Goal: Information Seeking & Learning: Learn about a topic

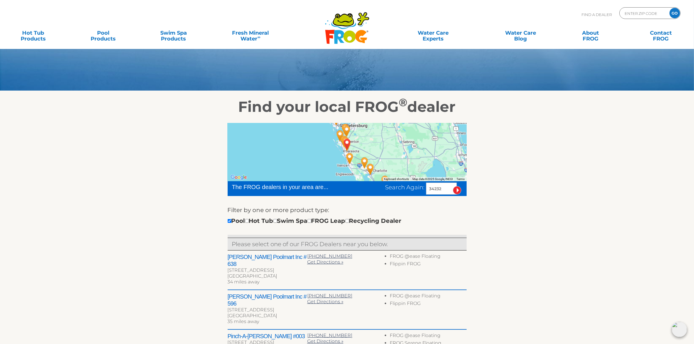
click at [350, 26] on icon ".st130{clip-path:url(#SVGID_2_);fill-rule:evenodd;clip-rule:evenodd;fill:#C3CC0…" at bounding box center [347, 28] width 45 height 33
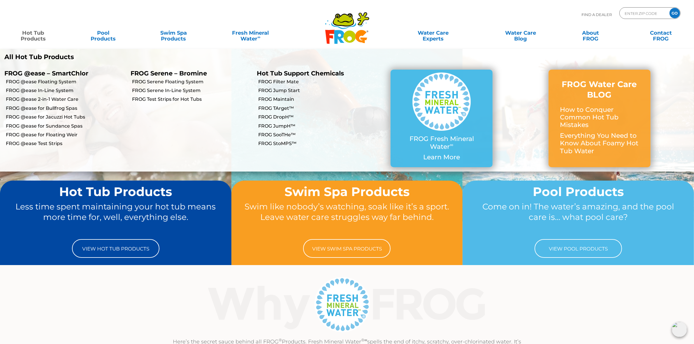
click at [32, 35] on link "Hot Tub Products" at bounding box center [33, 33] width 55 height 12
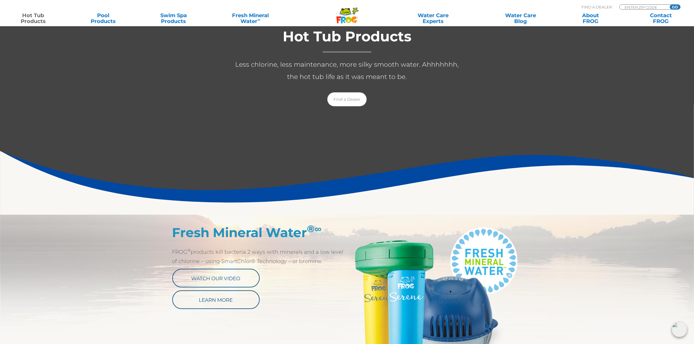
scroll to position [1, 0]
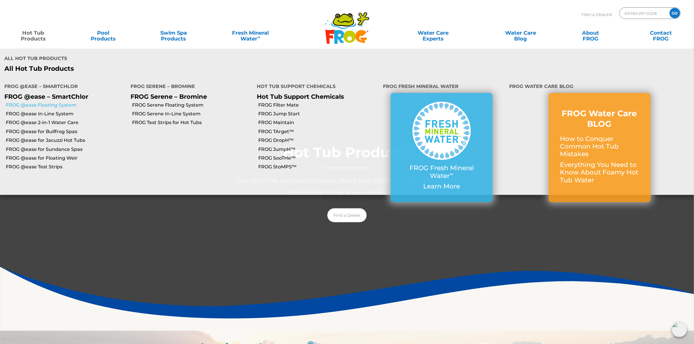
click at [40, 102] on link "FROG @ease Floating System" at bounding box center [66, 105] width 120 height 6
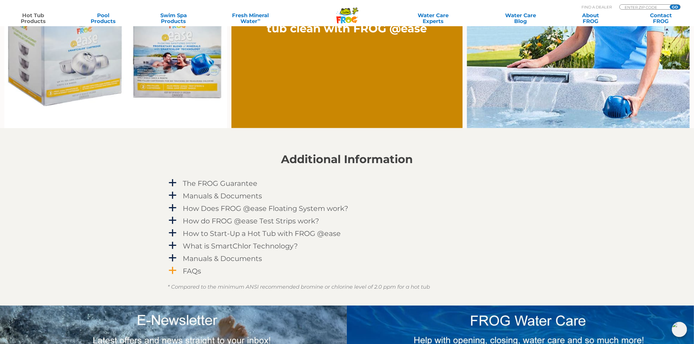
scroll to position [547, 0]
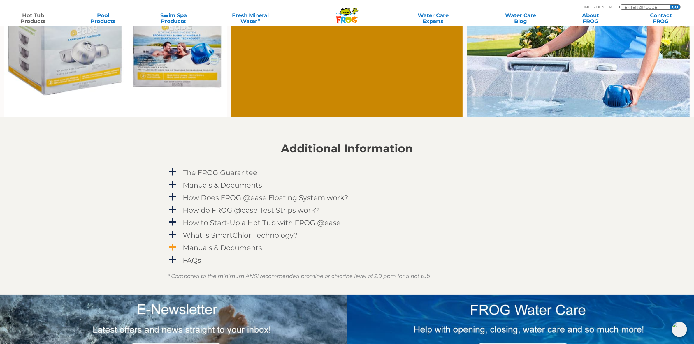
click at [235, 248] on h4 "Manuals & Documents" at bounding box center [222, 248] width 79 height 8
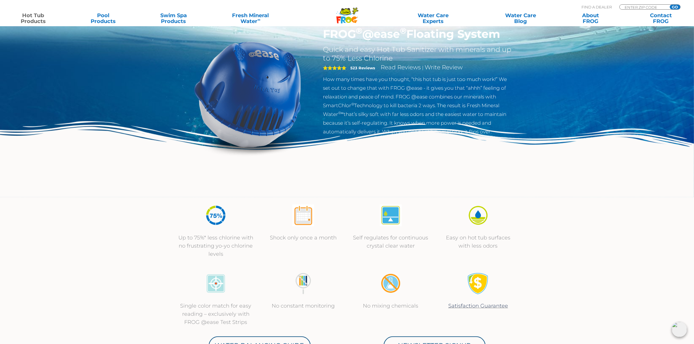
scroll to position [0, 0]
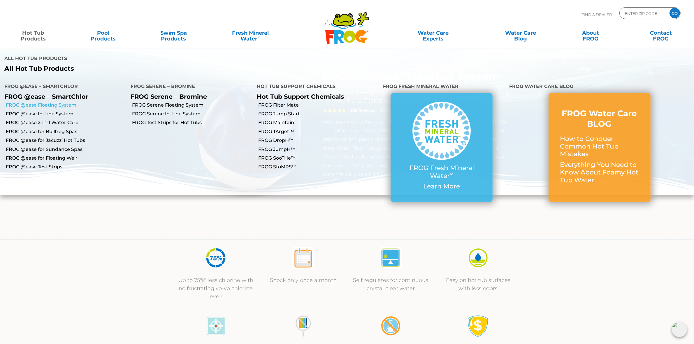
click at [56, 102] on link "FROG @ease Floating System" at bounding box center [66, 105] width 120 height 6
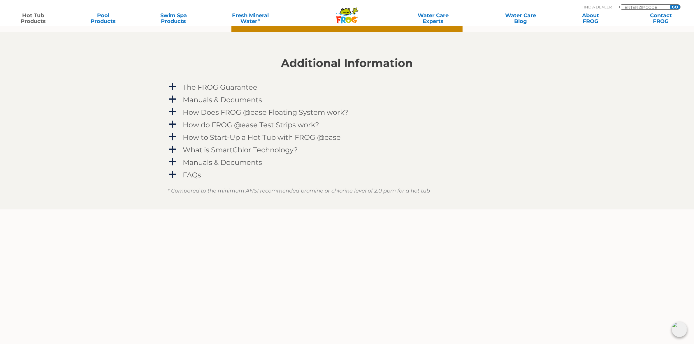
scroll to position [620, 0]
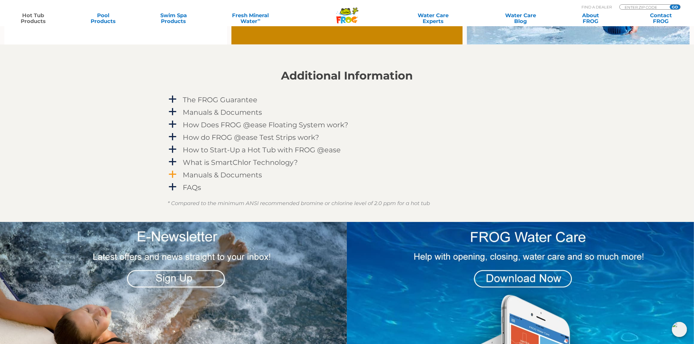
click at [215, 174] on h4 "Manuals & Documents" at bounding box center [222, 175] width 79 height 8
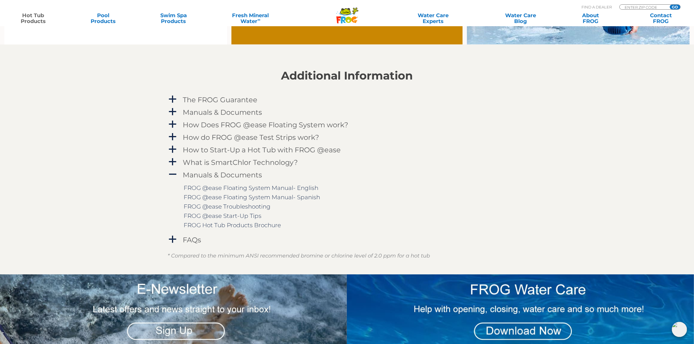
click at [349, 10] on icon at bounding box center [345, 11] width 10 height 7
